Goal: Task Accomplishment & Management: Manage account settings

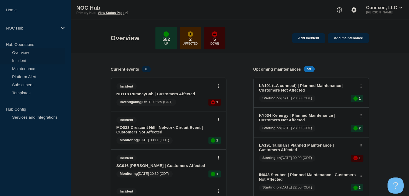
click at [17, 60] on link "Incident" at bounding box center [32, 61] width 65 height 8
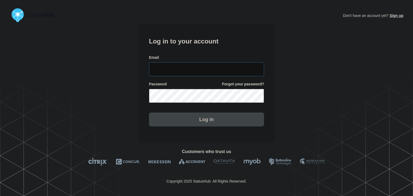
type input "[PERSON_NAME][EMAIL_ADDRESS][PERSON_NAME][DOMAIN_NAME]"
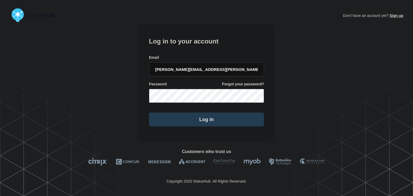
click at [195, 117] on button "Log in" at bounding box center [206, 120] width 115 height 14
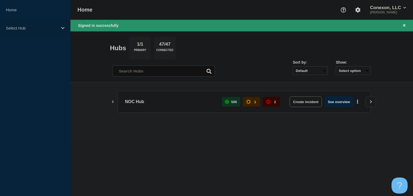
drag, startPoint x: 59, startPoint y: 31, endPoint x: 59, endPoint y: 34, distance: 2.7
click at [59, 31] on div "Select Hub" at bounding box center [35, 28] width 70 height 16
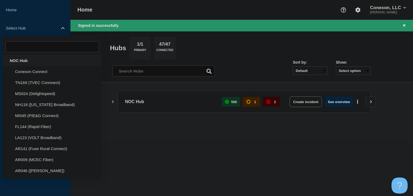
click at [47, 64] on div "NOC Hub" at bounding box center [52, 60] width 99 height 11
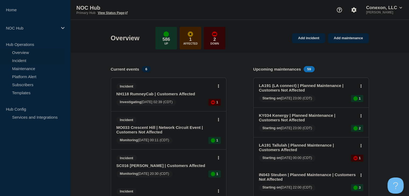
click at [32, 61] on link "Incident" at bounding box center [32, 61] width 65 height 8
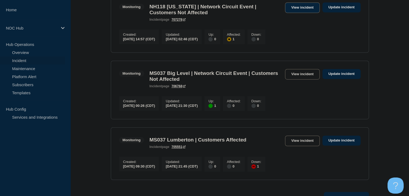
scroll to position [242, 0]
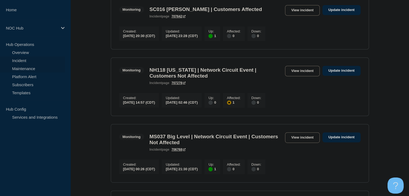
click at [36, 71] on link "Maintenance" at bounding box center [32, 69] width 65 height 8
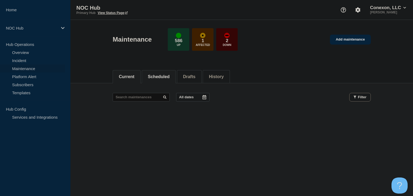
click at [157, 79] on button "Scheduled" at bounding box center [159, 77] width 22 height 5
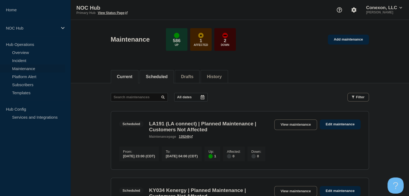
click at [128, 77] on button "Current" at bounding box center [125, 77] width 16 height 5
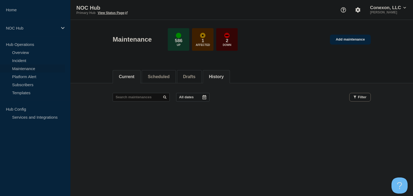
click at [224, 79] on button "History" at bounding box center [216, 77] width 15 height 5
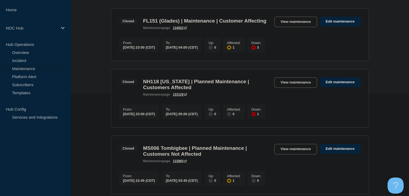
scroll to position [135, 0]
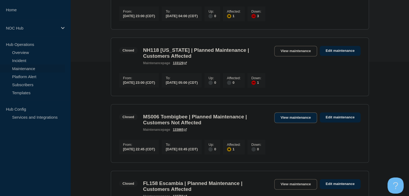
click at [287, 123] on link "View maintenance" at bounding box center [295, 118] width 43 height 10
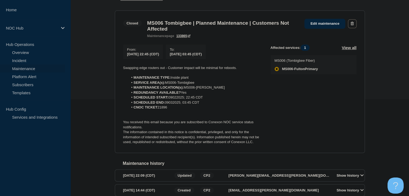
scroll to position [100, 0]
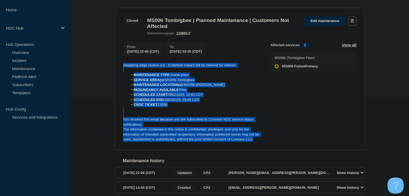
drag, startPoint x: 258, startPoint y: 142, endPoint x: 104, endPoint y: 65, distance: 173.0
click at [100, 65] on div "Back Back to Maintenances Closed MS006 Tombigbee | Planned Maintenance | Custom…" at bounding box center [239, 97] width 339 height 227
copy div "Swapping edge routers out - Customer impact will be minimal for reboots. MAINTE…"
click at [111, 92] on div "Back Back to Maintenances Closed MS006 Tombigbee | Planned Maintenance | Custom…" at bounding box center [240, 97] width 258 height 227
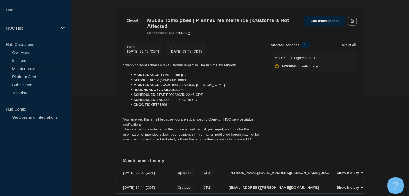
scroll to position [46, 0]
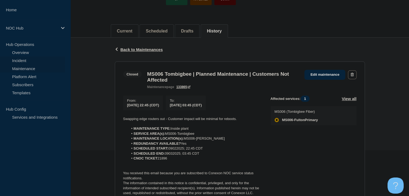
click at [28, 62] on link "Incident" at bounding box center [32, 61] width 65 height 8
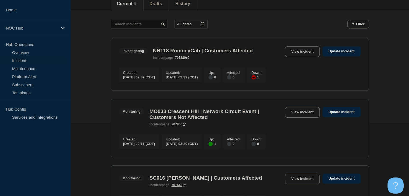
scroll to position [81, 0]
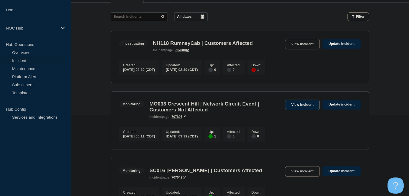
click at [286, 108] on link "View incident" at bounding box center [302, 105] width 35 height 10
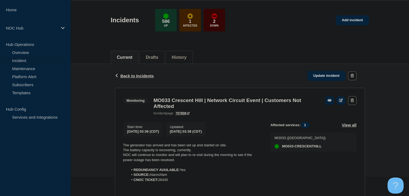
scroll to position [81, 0]
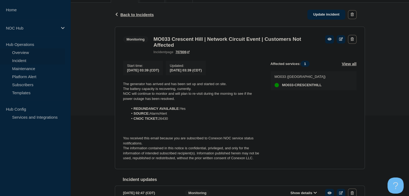
click at [27, 51] on link "Overview" at bounding box center [32, 52] width 65 height 8
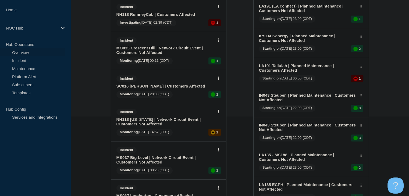
scroll to position [81, 0]
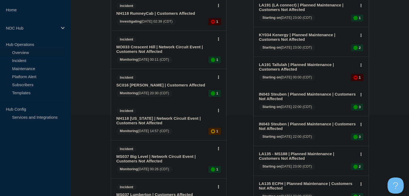
click at [149, 120] on link "NH118 [US_STATE] | Network Circuit Event | Customers Not Affected" at bounding box center [165, 120] width 97 height 9
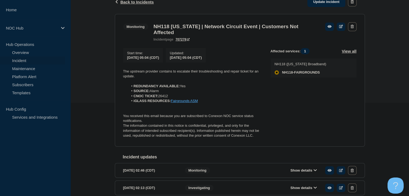
scroll to position [81, 0]
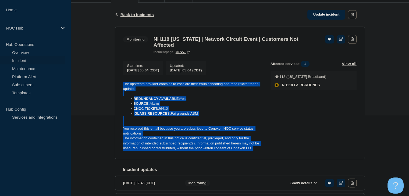
drag, startPoint x: 254, startPoint y: 152, endPoint x: 107, endPoint y: 79, distance: 164.6
click at [107, 79] on div "Back Back to Incidents Update incident Monitoring NH118 New Hampshire | Network…" at bounding box center [239, 158] width 339 height 310
copy div "The upstream provider contains to escalate their troubleshooting and repair tic…"
click at [328, 14] on link "Update incident" at bounding box center [327, 15] width 38 height 10
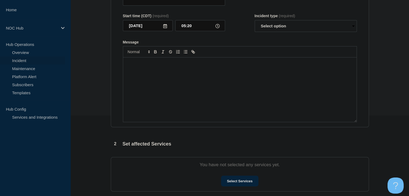
type input "NH118 New Hampshire | Network Circuit Event | Customers Not Affected"
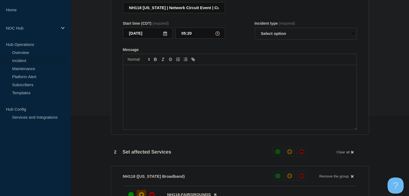
click at [203, 110] on div "Message" at bounding box center [240, 97] width 234 height 65
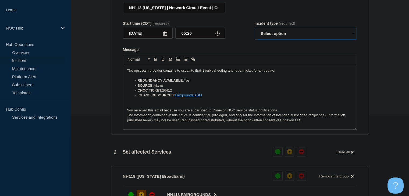
click at [279, 39] on select "Select option Investigating Identified Monitoring Resolved" at bounding box center [306, 34] width 102 height 12
select select "monitoring"
click at [255, 31] on select "Select option Investigating Identified Monitoring Resolved" at bounding box center [306, 34] width 102 height 12
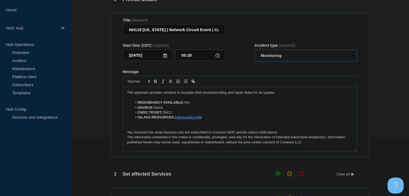
scroll to position [27, 0]
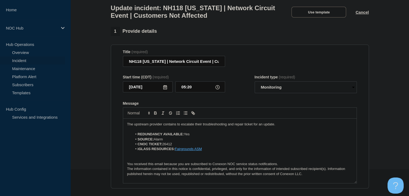
click at [171, 127] on p "The upstream provider contains to escalate their troubleshooting and repair tic…" at bounding box center [239, 124] width 225 height 5
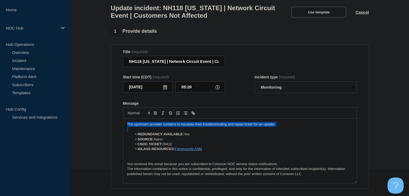
click at [171, 127] on p "The upstream provider contains to escalate their troubleshooting and repair tic…" at bounding box center [239, 124] width 225 height 5
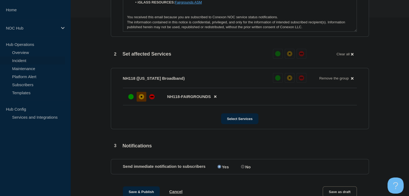
scroll to position [188, 0]
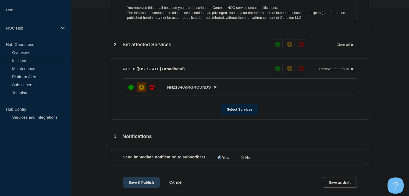
click at [147, 186] on button "Save & Publish" at bounding box center [141, 182] width 37 height 11
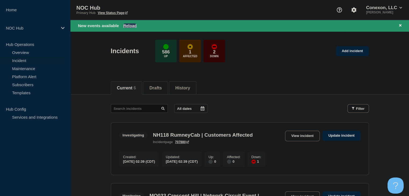
click at [131, 25] on button "Reload" at bounding box center [129, 25] width 13 height 5
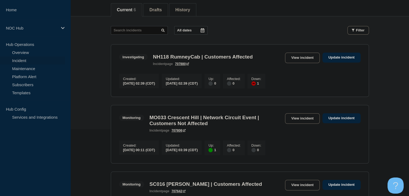
scroll to position [135, 0]
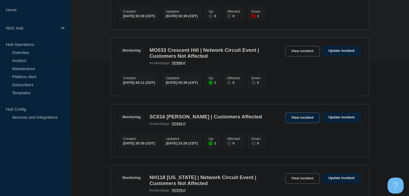
click at [309, 123] on link "View incident" at bounding box center [302, 118] width 35 height 10
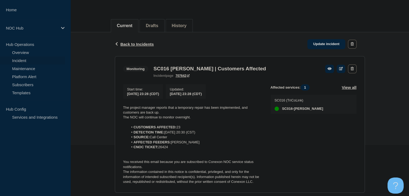
scroll to position [108, 0]
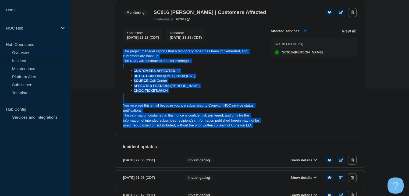
drag, startPoint x: 260, startPoint y: 129, endPoint x: 100, endPoint y: 50, distance: 178.2
click at [100, 50] on div "Back Back to Incidents Update incident Monitoring SC016 Vance | Customers Affec…" at bounding box center [239, 107] width 339 height 262
copy div "The project manager reports that a temporary repair has been implemented, and c…"
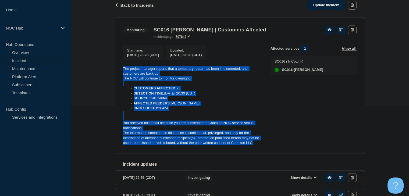
scroll to position [81, 0]
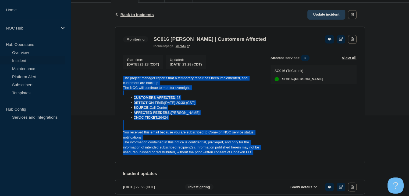
click at [323, 14] on link "Update incident" at bounding box center [327, 15] width 38 height 10
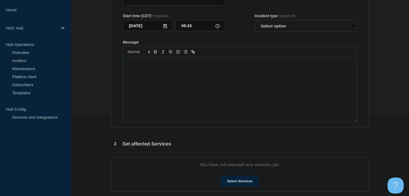
type input "SC016 Vance | Customers Affected"
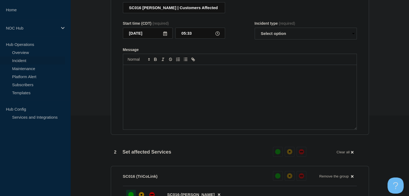
click at [199, 90] on div "Message" at bounding box center [240, 97] width 234 height 65
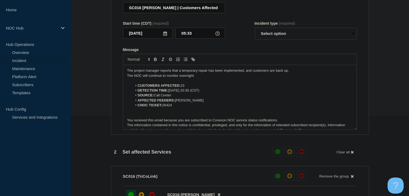
scroll to position [2, 0]
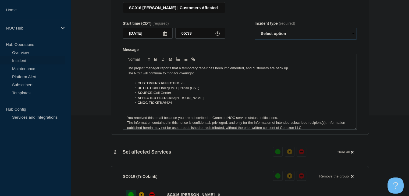
click at [289, 36] on select "Select option Investigating Identified Monitoring Resolved" at bounding box center [306, 34] width 102 height 12
select select "resolved"
click at [255, 31] on select "Select option Investigating Identified Monitoring Resolved" at bounding box center [306, 34] width 102 height 12
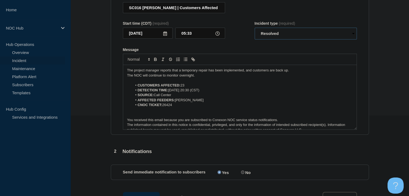
scroll to position [0, 0]
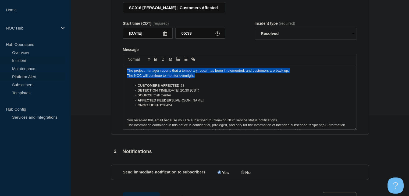
drag, startPoint x: 199, startPoint y: 80, endPoint x: 51, endPoint y: 75, distance: 147.5
click at [51, 75] on div "Home NOC Hub Hub Operations Overview Incident Maintenance Platform Alert Subscr…" at bounding box center [204, 128] width 409 height 419
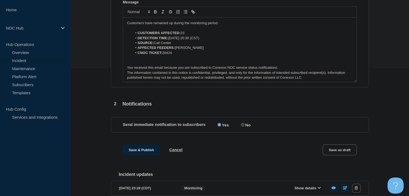
scroll to position [188, 0]
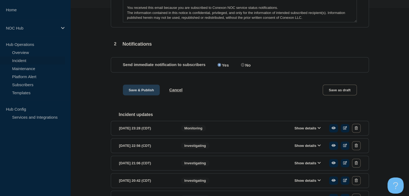
click at [143, 92] on button "Save & Publish" at bounding box center [141, 90] width 37 height 11
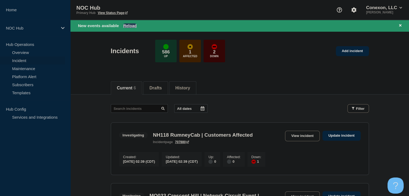
click at [132, 25] on button "Reload" at bounding box center [129, 25] width 13 height 5
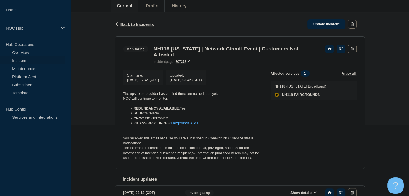
scroll to position [81, 0]
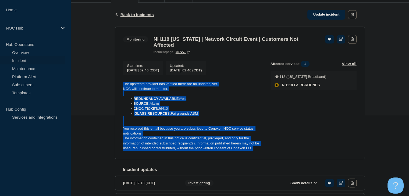
drag, startPoint x: 258, startPoint y: 150, endPoint x: 111, endPoint y: 79, distance: 163.5
click at [111, 79] on div "Back Back to Incidents Update incident Monitoring NH118 New Hampshire | Network…" at bounding box center [240, 149] width 258 height 293
copy div "The upstream provider has verified there are no updates, yet. NOC will continue…"
drag, startPoint x: 338, startPoint y: 15, endPoint x: 334, endPoint y: 16, distance: 4.9
click at [338, 15] on link "Update incident" at bounding box center [327, 15] width 38 height 10
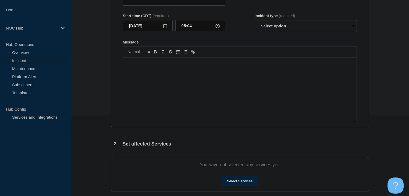
type input "NH118 [US_STATE] | Network Circuit Event | Customers Not Affected"
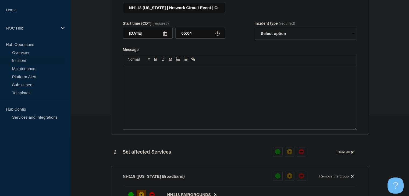
click at [172, 101] on div "Message" at bounding box center [240, 97] width 234 height 65
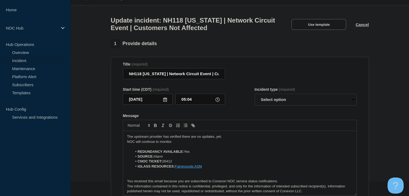
scroll to position [27, 0]
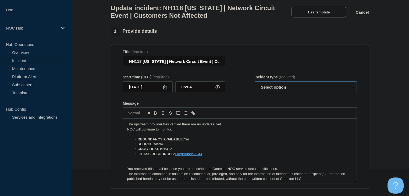
click at [281, 91] on select "Select option Investigating Identified Monitoring Resolved" at bounding box center [306, 88] width 102 height 12
select select "monitoring"
click at [255, 85] on select "Select option Investigating Identified Monitoring Resolved" at bounding box center [306, 88] width 102 height 12
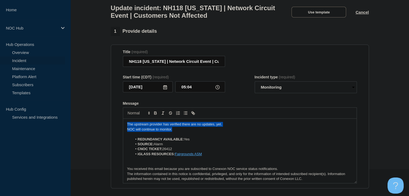
drag, startPoint x: 131, startPoint y: 125, endPoint x: 66, endPoint y: 113, distance: 66.0
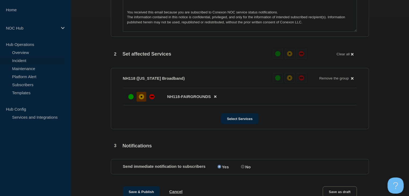
scroll to position [188, 0]
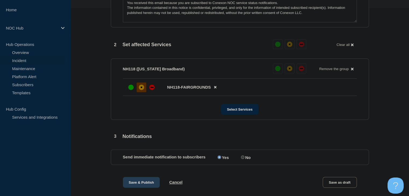
click at [153, 182] on button "Save & Publish" at bounding box center [141, 182] width 37 height 11
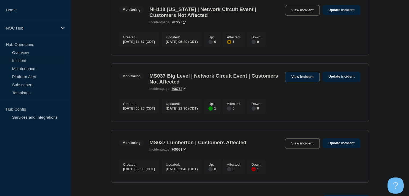
scroll to position [312, 0]
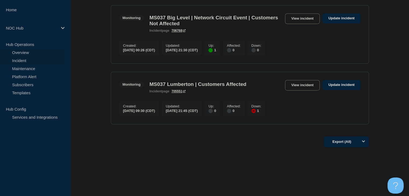
click at [29, 51] on link "Overview" at bounding box center [32, 52] width 65 height 8
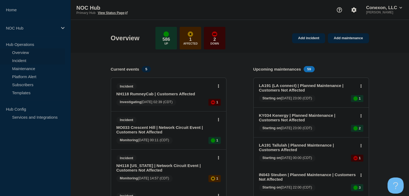
click at [27, 62] on link "Incident" at bounding box center [32, 61] width 65 height 8
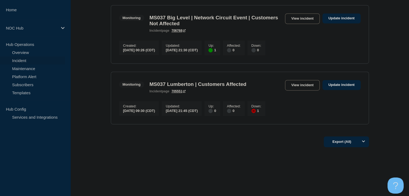
scroll to position [312, 0]
drag, startPoint x: 297, startPoint y: 78, endPoint x: 290, endPoint y: 86, distance: 11.0
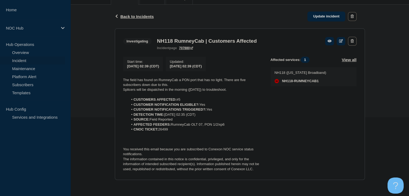
scroll to position [81, 0]
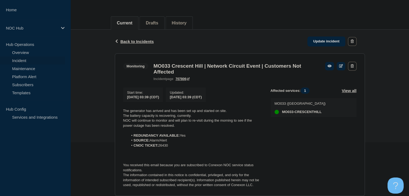
scroll to position [81, 0]
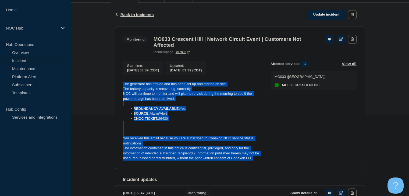
drag, startPoint x: 257, startPoint y: 164, endPoint x: 118, endPoint y: 87, distance: 158.5
click at [118, 87] on section "Monitoring MO033 Crescent Hill | Network Circuit Event | Customers Not Affected…" at bounding box center [240, 98] width 250 height 143
copy div "The generator has arrived and has been set up and started on site. The battery …"
click at [325, 17] on link "Update incident" at bounding box center [327, 15] width 38 height 10
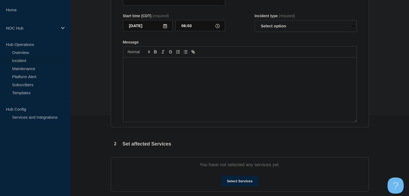
type input "MO033 Crescent Hill | Network Circuit Event | Customers Not Affected"
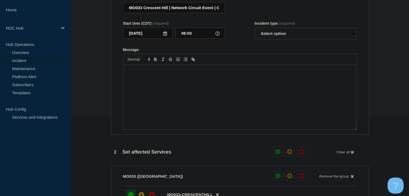
click at [148, 122] on div "Message" at bounding box center [240, 97] width 234 height 65
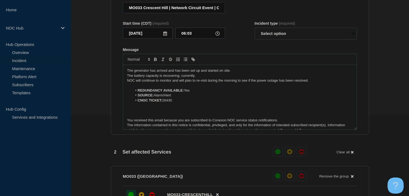
scroll to position [2, 0]
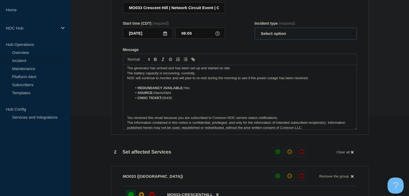
click at [278, 40] on select "Select option Investigating Identified Monitoring Resolved" at bounding box center [306, 34] width 102 height 12
select select "monitoring"
click at [255, 31] on select "Select option Investigating Identified Monitoring Resolved" at bounding box center [306, 34] width 102 height 12
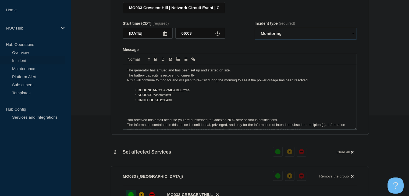
scroll to position [0, 0]
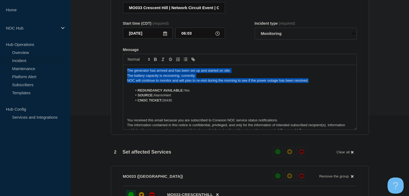
drag, startPoint x: 313, startPoint y: 84, endPoint x: 78, endPoint y: 69, distance: 235.1
click at [78, 69] on section "1 Provide details Title (required) MO033 Crescent Hill | Network Circuit Event …" at bounding box center [239, 198] width 339 height 450
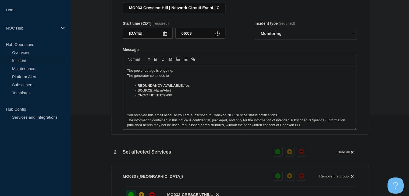
drag, startPoint x: 172, startPoint y: 79, endPoint x: 88, endPoint y: 72, distance: 84.2
click at [88, 72] on section "1 Provide details Title (required) MO033 Crescent Hill | Network Circuit Event …" at bounding box center [239, 198] width 339 height 450
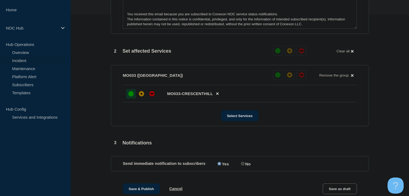
scroll to position [215, 0]
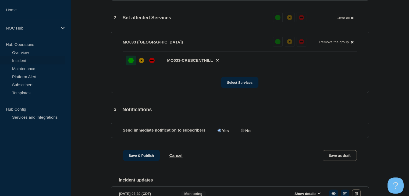
click at [142, 167] on div "Save & Publish Cancel Save as draft" at bounding box center [240, 162] width 258 height 24
click at [143, 160] on button "Save & Publish" at bounding box center [141, 155] width 37 height 11
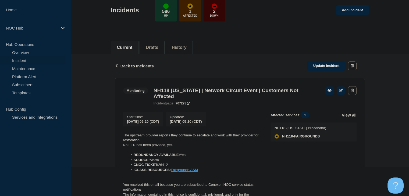
scroll to position [81, 0]
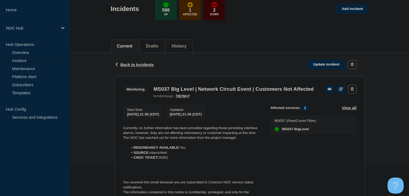
scroll to position [54, 0]
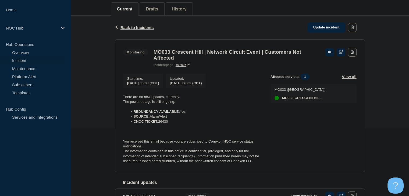
scroll to position [81, 0]
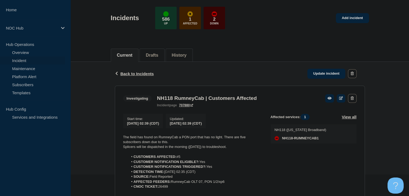
scroll to position [54, 0]
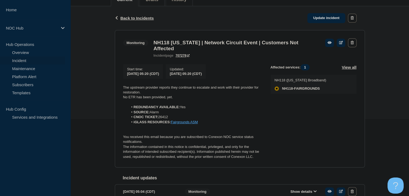
scroll to position [81, 0]
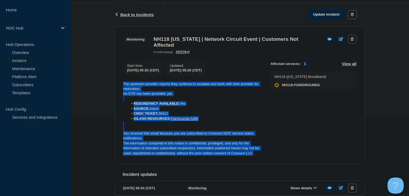
drag, startPoint x: 265, startPoint y: 156, endPoint x: 113, endPoint y: 85, distance: 167.7
click at [113, 85] on div "Back Back to Incidents Update incident Monitoring NH118 New Hampshire | Network…" at bounding box center [240, 169] width 258 height 333
copy div "The upstream provider reports they continue to escalate and work with their pro…"
click at [328, 13] on link "Update incident" at bounding box center [327, 15] width 38 height 10
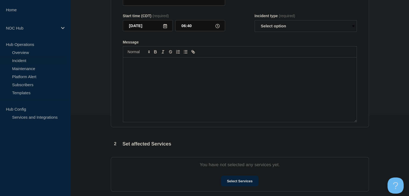
type input "NH118 [US_STATE] | Network Circuit Event | Customers Not Affected"
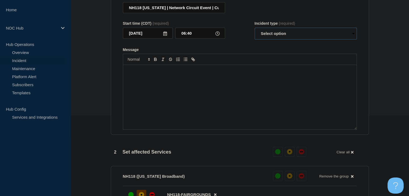
click at [281, 39] on select "Select option Investigating Identified Monitoring Resolved" at bounding box center [306, 34] width 102 height 12
select select "monitoring"
click at [255, 31] on select "Select option Investigating Identified Monitoring Resolved" at bounding box center [306, 34] width 102 height 12
click at [237, 109] on div "Message" at bounding box center [240, 97] width 234 height 65
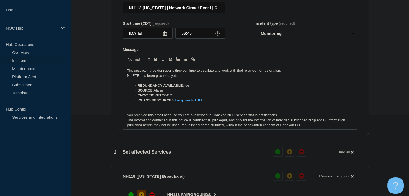
click at [126, 75] on div "The upstream provider reports they continue to escalate and work with their pro…" at bounding box center [240, 97] width 234 height 65
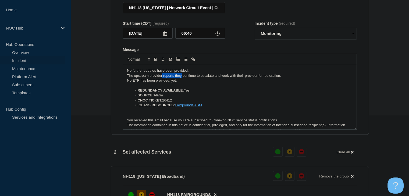
drag, startPoint x: 182, startPoint y: 79, endPoint x: 162, endPoint y: 79, distance: 20.2
click at [162, 78] on p "The upstream provider reports they continue to escalate and work with their pro…" at bounding box center [239, 75] width 225 height 5
click at [178, 78] on p "The upstream provider continue to escalate and work with their provider for res…" at bounding box center [239, 75] width 225 height 5
click at [165, 78] on p "The upstream provider continues to escalate and work with their provider for re…" at bounding box center [239, 75] width 225 height 5
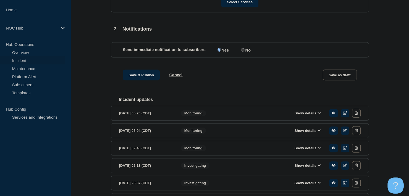
scroll to position [269, 0]
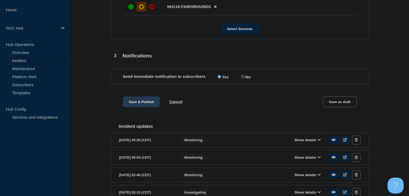
click at [133, 105] on button "Save & Publish" at bounding box center [141, 102] width 37 height 11
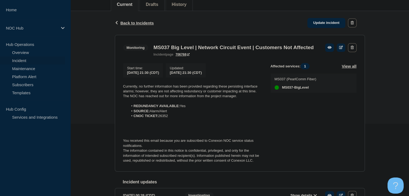
scroll to position [81, 0]
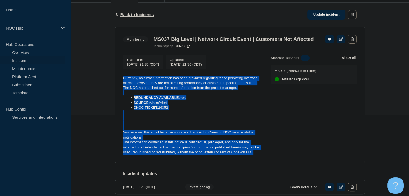
drag, startPoint x: 222, startPoint y: 153, endPoint x: 109, endPoint y: 83, distance: 133.4
click at [109, 83] on div "Back Back to Incidents Update incident Monitoring MS037 Big Level | Network Cir…" at bounding box center [239, 107] width 339 height 209
copy div "Currently, no further information has been provided regarding these persisting …"
click at [315, 15] on link "Update incident" at bounding box center [327, 15] width 38 height 10
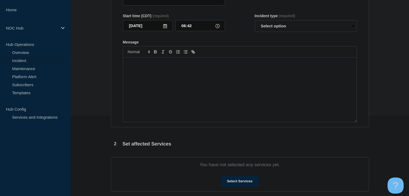
type input "MS037 Big Level | Network Circuit Event | Customers Not Affected"
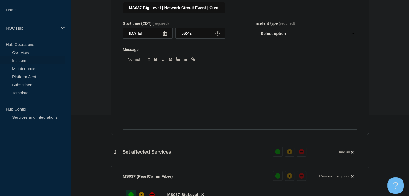
scroll to position [90, 0]
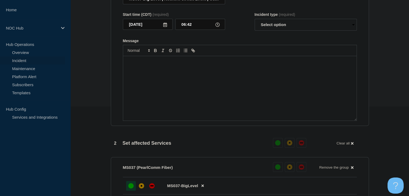
click at [175, 104] on div "Message" at bounding box center [240, 88] width 234 height 65
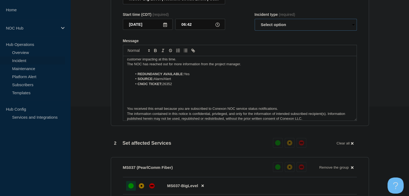
click at [274, 25] on select "Select option Investigating Identified Monitoring Resolved" at bounding box center [306, 25] width 102 height 12
select select "monitoring"
click at [255, 22] on select "Select option Investigating Identified Monitoring Resolved" at bounding box center [306, 25] width 102 height 12
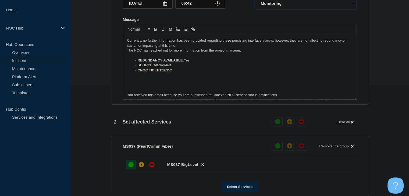
scroll to position [36, 0]
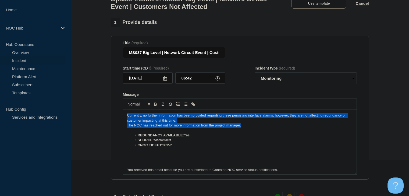
drag, startPoint x: 246, startPoint y: 129, endPoint x: 115, endPoint y: 117, distance: 131.5
click at [115, 117] on section "Title (required) MS037 Big Level | Network Circuit Event | Customers Not Affect…" at bounding box center [240, 108] width 258 height 144
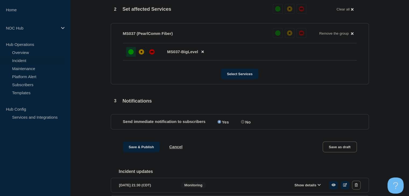
scroll to position [251, 0]
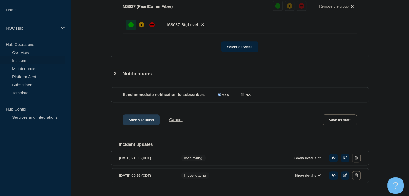
click at [135, 123] on button "Save & Publish" at bounding box center [141, 120] width 37 height 11
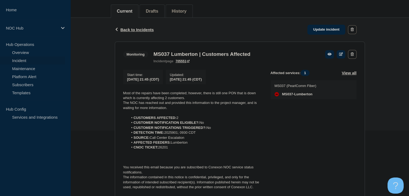
scroll to position [81, 0]
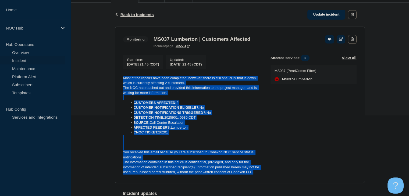
drag, startPoint x: 259, startPoint y: 174, endPoint x: 114, endPoint y: 77, distance: 173.9
click at [114, 77] on div "Back Back to Incidents Update incident Monitoring MS037 Lumberton | Customers A…" at bounding box center [240, 178] width 258 height 351
copy div "Most of the repairs have been completed; however, there is still one PON that i…"
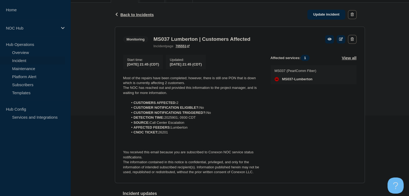
click at [333, 8] on div "Back Back to Incidents Update incident" at bounding box center [240, 15] width 250 height 24
click at [330, 12] on link "Update incident" at bounding box center [327, 15] width 38 height 10
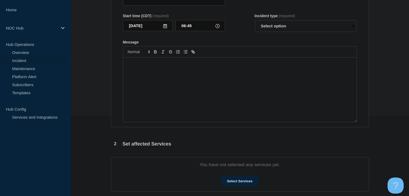
click at [210, 122] on div "Message" at bounding box center [240, 90] width 234 height 65
type input "MS037 Lumberton | Customers Affected"
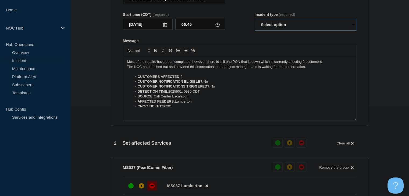
click at [266, 28] on select "Select option Investigating Identified Monitoring Resolved" at bounding box center [306, 25] width 102 height 12
select select "monitoring"
click at [255, 22] on select "Select option Investigating Identified Monitoring Resolved" at bounding box center [306, 25] width 102 height 12
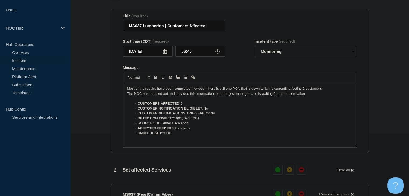
click at [314, 91] on p "Most of the repairs have been completed; however, there is still one PON that i…" at bounding box center [239, 88] width 225 height 5
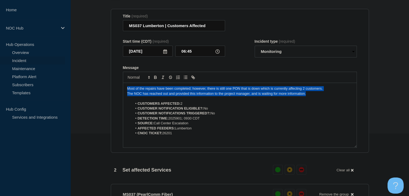
drag, startPoint x: 309, startPoint y: 98, endPoint x: 108, endPoint y: 93, distance: 201.6
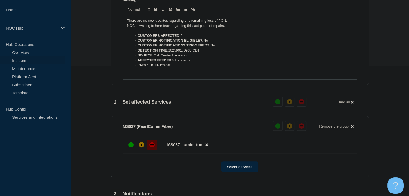
scroll to position [197, 0]
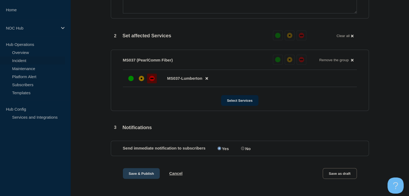
click at [142, 179] on button "Save & Publish" at bounding box center [141, 173] width 37 height 11
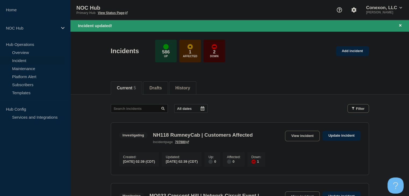
click at [31, 61] on link "Incident" at bounding box center [32, 61] width 65 height 8
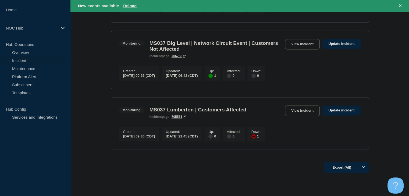
scroll to position [296, 0]
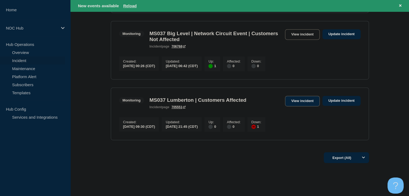
drag, startPoint x: 296, startPoint y: 105, endPoint x: 289, endPoint y: 109, distance: 7.8
click at [289, 107] on link "View incident" at bounding box center [302, 101] width 35 height 10
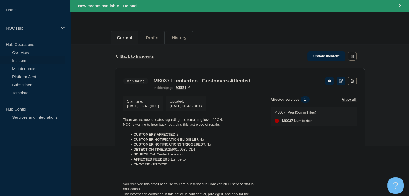
scroll to position [81, 0]
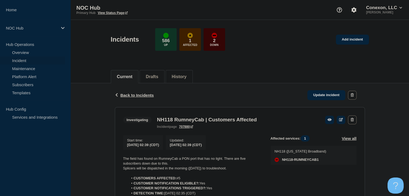
scroll to position [81, 0]
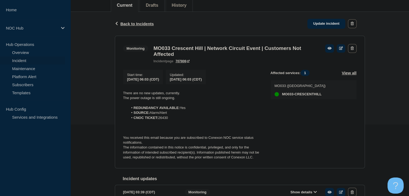
scroll to position [81, 0]
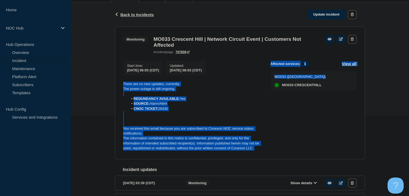
drag, startPoint x: 273, startPoint y: 158, endPoint x: 114, endPoint y: 83, distance: 176.1
click at [101, 81] on div "Back Back to Incidents Update incident Monitoring MO033 Crescent Hill | Network…" at bounding box center [239, 140] width 339 height 275
click at [243, 140] on p "The information contained in this notice is confidential, privileged, and only …" at bounding box center [192, 143] width 139 height 15
drag, startPoint x: 255, startPoint y: 152, endPoint x: 111, endPoint y: 90, distance: 157.3
click at [111, 90] on div "Back Back to Incidents Update incident Monitoring MO033 Crescent Hill | Network…" at bounding box center [240, 140] width 258 height 275
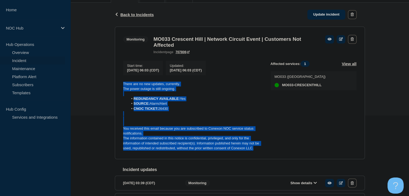
copy div "There are no new updates, currently. The power outage is still ongoing. REDUNDA…"
click at [315, 13] on link "Update incident" at bounding box center [327, 15] width 38 height 10
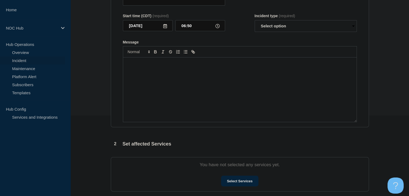
type input "MO033 Crescent Hill | Network Circuit Event | Customers Not Affected"
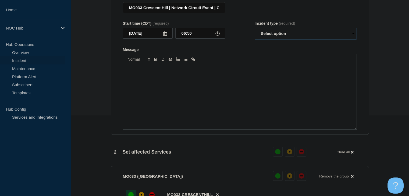
click at [270, 38] on select "Select option Investigating Identified Monitoring Resolved" at bounding box center [306, 34] width 102 height 12
select select "resolved"
click at [255, 31] on select "Select option Investigating Identified Monitoring Resolved" at bounding box center [306, 34] width 102 height 12
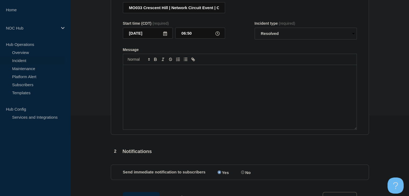
click at [248, 85] on div "Message" at bounding box center [240, 97] width 234 height 65
paste div "Message"
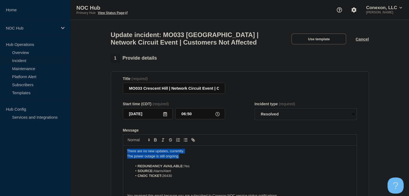
drag, startPoint x: 186, startPoint y: 162, endPoint x: 70, endPoint y: 145, distance: 117.5
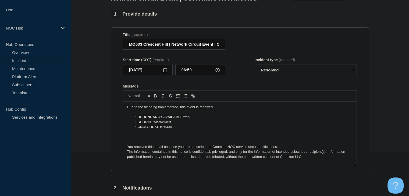
scroll to position [135, 0]
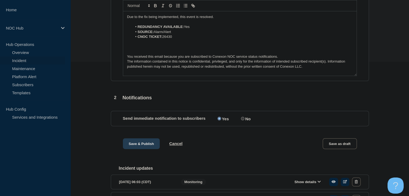
click at [129, 149] on button "Save & Publish" at bounding box center [141, 144] width 37 height 11
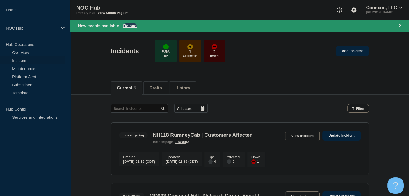
click at [129, 24] on button "Reload" at bounding box center [129, 25] width 13 height 5
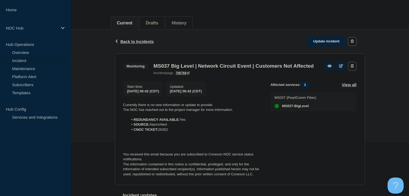
scroll to position [81, 0]
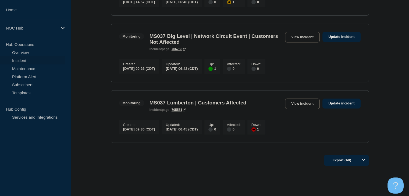
scroll to position [242, 0]
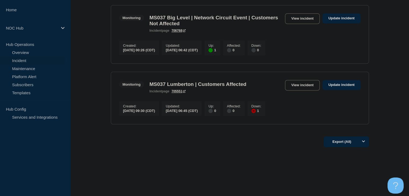
click at [111, 133] on div "Export (All)" at bounding box center [240, 140] width 258 height 15
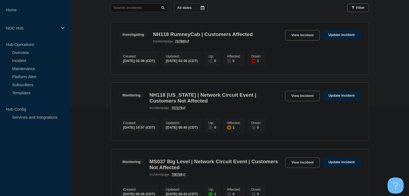
scroll to position [27, 0]
